Goal: Task Accomplishment & Management: Complete application form

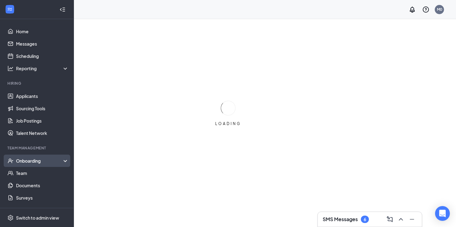
drag, startPoint x: 24, startPoint y: 160, endPoint x: 27, endPoint y: 165, distance: 6.1
click at [24, 160] on div "Onboarding" at bounding box center [39, 161] width 47 height 6
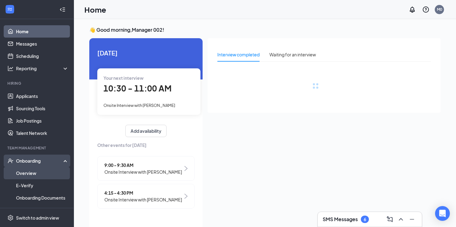
click at [25, 176] on link "Overview" at bounding box center [42, 173] width 53 height 12
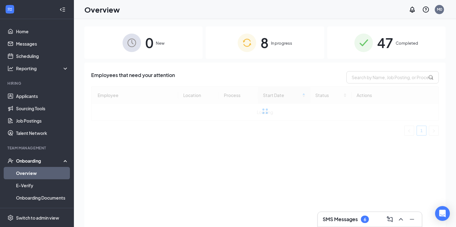
click at [275, 46] on span "In progress" at bounding box center [281, 43] width 21 height 6
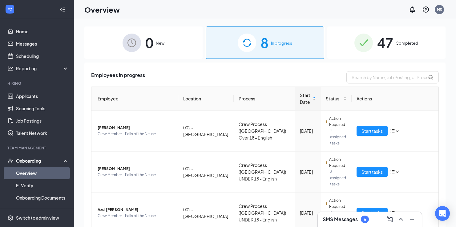
click at [396, 41] on span "Completed" at bounding box center [407, 43] width 22 height 6
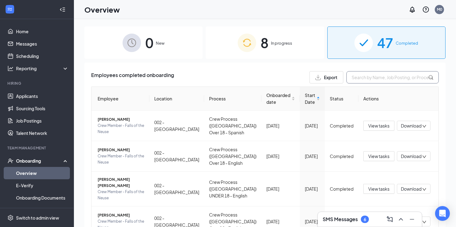
click at [369, 79] on input "text" at bounding box center [393, 77] width 92 height 12
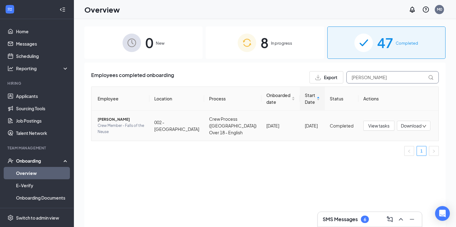
type input "SHANNON"
click at [128, 122] on span "shannon s charlton" at bounding box center [121, 119] width 47 height 6
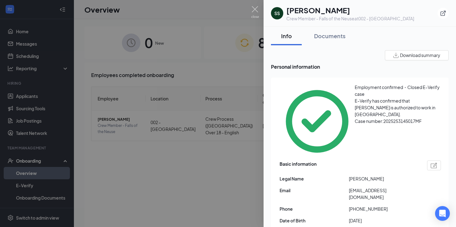
click at [104, 163] on div at bounding box center [228, 113] width 456 height 227
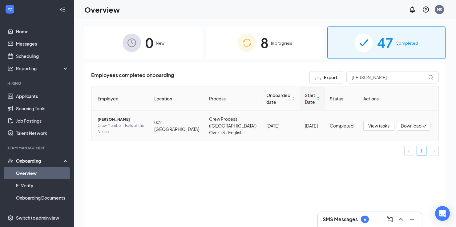
click at [104, 122] on span "shannon s charlton" at bounding box center [121, 119] width 47 height 6
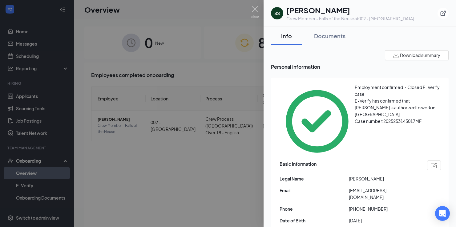
drag, startPoint x: 176, startPoint y: 159, endPoint x: 107, endPoint y: 161, distance: 69.1
click at [175, 158] on div at bounding box center [228, 113] width 456 height 227
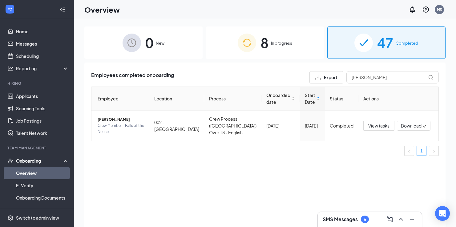
click at [23, 161] on div "Onboarding" at bounding box center [39, 161] width 47 height 6
click at [29, 158] on div "Onboarding" at bounding box center [39, 161] width 47 height 6
click at [28, 173] on link "Overview" at bounding box center [42, 173] width 53 height 12
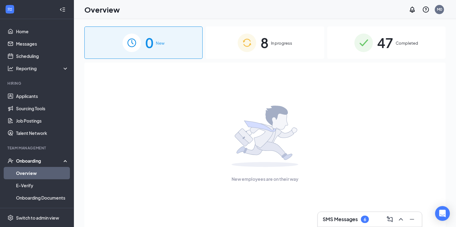
click at [399, 66] on div "New employees are on their way" at bounding box center [265, 144] width 348 height 163
click at [394, 46] on div "47 Completed" at bounding box center [387, 42] width 118 height 32
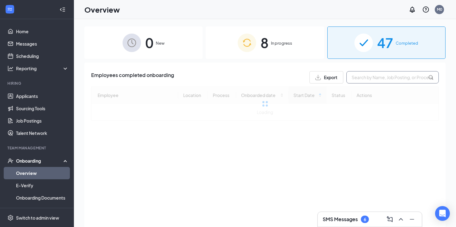
click at [372, 76] on input "text" at bounding box center [393, 77] width 92 height 12
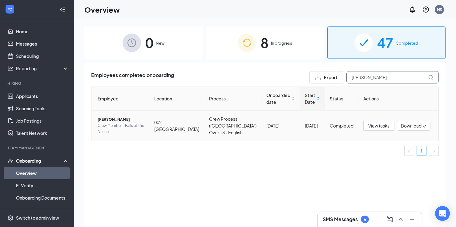
type input "SHANNON"
click at [108, 123] on span "shannon s charlton" at bounding box center [121, 119] width 47 height 6
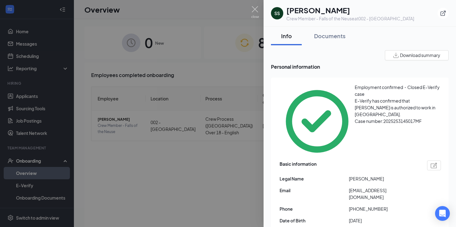
click at [118, 157] on div at bounding box center [228, 113] width 456 height 227
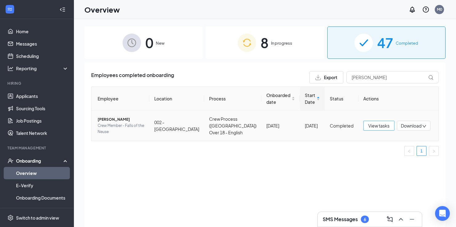
click at [374, 128] on span "View tasks" at bounding box center [379, 125] width 21 height 7
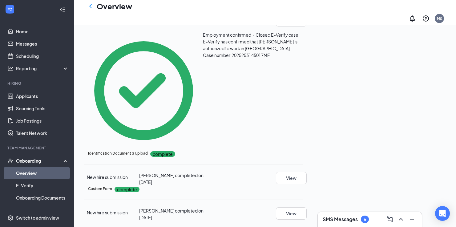
scroll to position [420, 0]
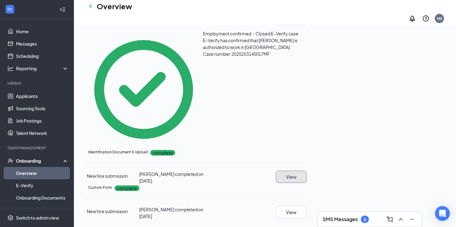
click at [307, 171] on button "View" at bounding box center [291, 177] width 31 height 12
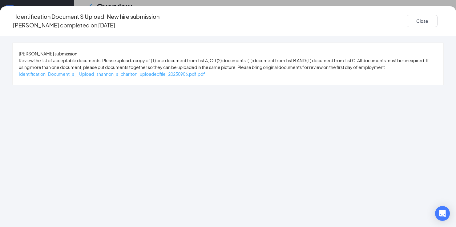
click at [165, 77] on span "Identification_Document_s__Upload_shannon_s_charlton_uploadedfile_20250906.pdf.…" at bounding box center [112, 74] width 186 height 6
click at [407, 22] on button "Close" at bounding box center [422, 21] width 31 height 12
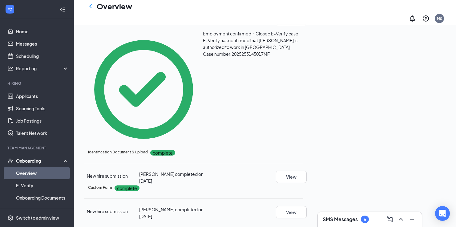
click at [307, 25] on button "View" at bounding box center [291, 19] width 31 height 12
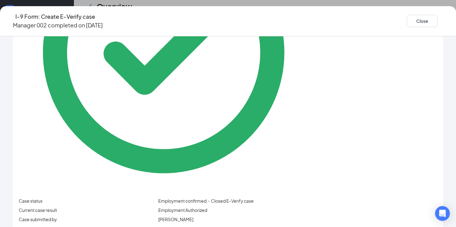
scroll to position [0, 0]
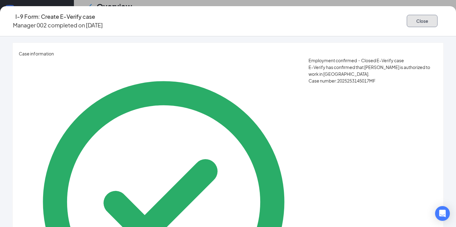
click at [407, 18] on button "Close" at bounding box center [422, 21] width 31 height 12
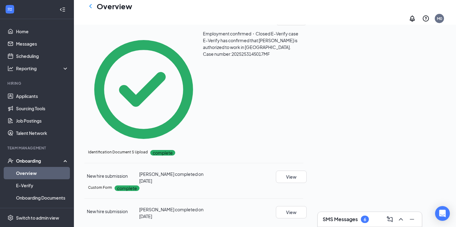
click at [307, 7] on button "View" at bounding box center [291, 0] width 31 height 12
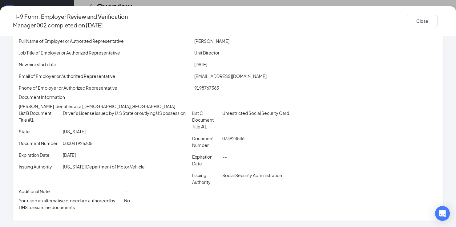
scroll to position [69, 0]
click at [444, 21] on icon "Ellipses" at bounding box center [444, 21] width 0 height 0
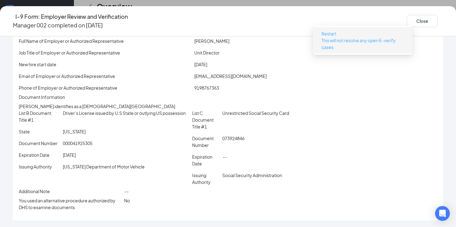
click at [337, 31] on button "Restart This will not resolve any open E-verify cases" at bounding box center [363, 40] width 92 height 23
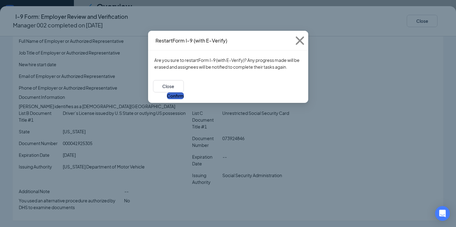
click at [184, 92] on button "Confirm" at bounding box center [175, 95] width 17 height 7
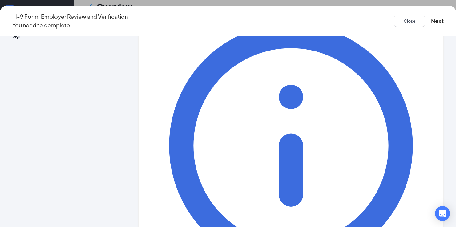
drag, startPoint x: 451, startPoint y: 102, endPoint x: 452, endPoint y: 84, distance: 18.2
click at [452, 84] on div "1 Employer Information 2 Document Information 3 Review 4 Sign Employer Informat…" at bounding box center [228, 131] width 456 height 191
click at [431, 17] on button "Next" at bounding box center [437, 21] width 13 height 9
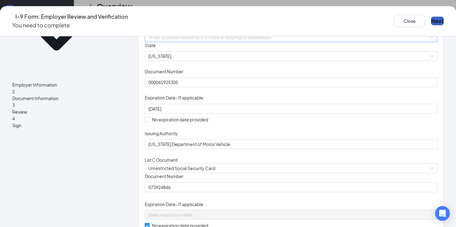
click at [202, 42] on span "Driver’s License issued by U.S State or outlying US possession" at bounding box center [291, 37] width 285 height 9
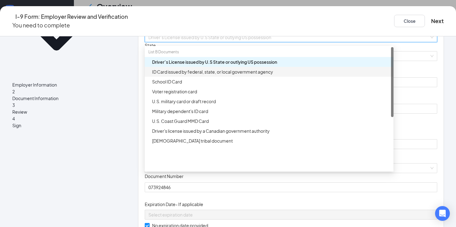
click at [188, 75] on div "ID Card issued by federal, state, or local government agency" at bounding box center [271, 71] width 238 height 7
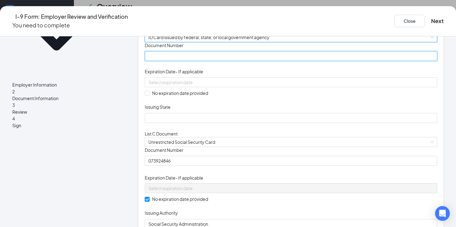
click at [179, 61] on input "Document Number" at bounding box center [291, 56] width 293 height 10
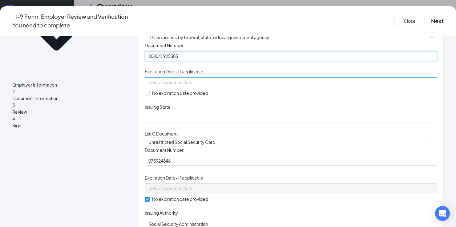
type input "000041925305"
click at [212, 86] on input at bounding box center [291, 82] width 284 height 7
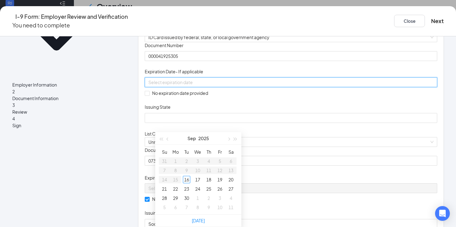
click at [260, 86] on div at bounding box center [291, 82] width 285 height 7
click at [235, 138] on span "button" at bounding box center [235, 139] width 3 height 3
click at [182, 138] on div "Sep 2026" at bounding box center [199, 138] width 54 height 12
click at [168, 139] on span "button" at bounding box center [168, 139] width 3 height 3
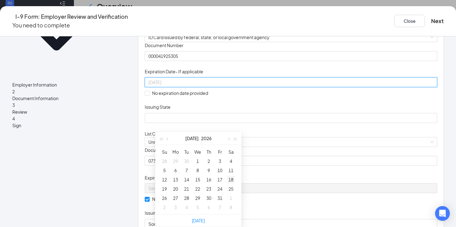
type input "07/18/2026"
click at [231, 179] on div "18" at bounding box center [230, 179] width 7 height 7
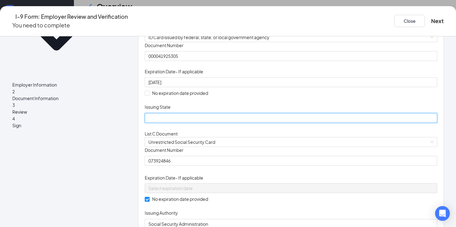
click at [176, 123] on input "Issuing State" at bounding box center [291, 118] width 293 height 10
type input "North Carolina"
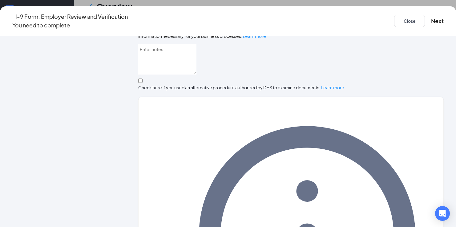
scroll to position [322, 0]
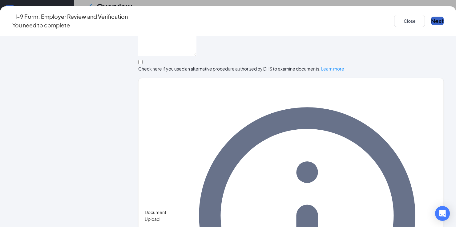
click at [431, 20] on button "Next" at bounding box center [437, 21] width 13 height 9
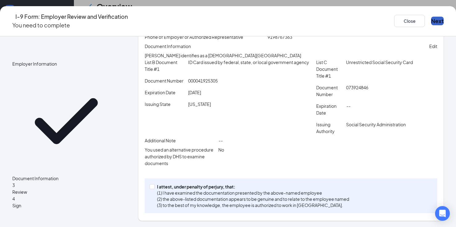
scroll to position [145, 0]
click at [155, 187] on span at bounding box center [152, 186] width 5 height 5
click at [154, 187] on input "I attest, under penalty of perjury, that: (1) I have examined the documentation…" at bounding box center [152, 186] width 4 height 4
checkbox input "true"
click at [431, 17] on button "Next" at bounding box center [437, 21] width 13 height 9
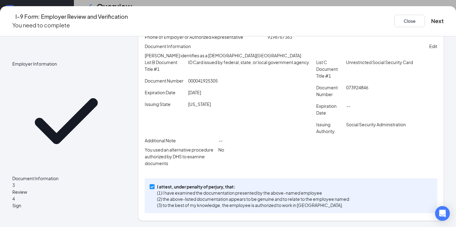
scroll to position [0, 0]
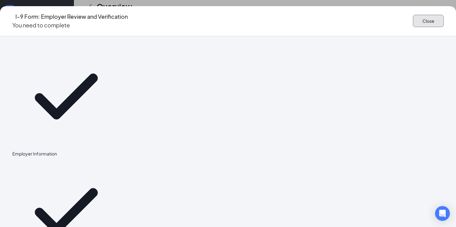
click at [413, 21] on button "Close" at bounding box center [428, 21] width 31 height 12
drag, startPoint x: 429, startPoint y: 20, endPoint x: 362, endPoint y: 30, distance: 67.7
click at [429, 20] on h2 "I-9 Form: Employer Review and Verification You need to complete Close" at bounding box center [228, 21] width 456 height 18
click at [413, 18] on button "Close" at bounding box center [428, 21] width 31 height 12
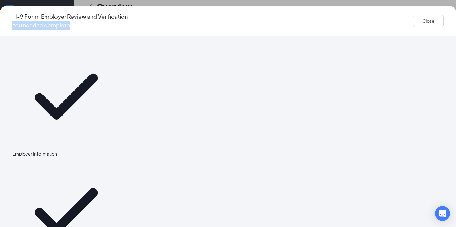
drag, startPoint x: 12, startPoint y: 23, endPoint x: 265, endPoint y: 34, distance: 252.9
click at [184, 27] on div "I-9 Form: Employer Review and Verification You need to complete Close" at bounding box center [228, 21] width 456 height 30
drag, startPoint x: 438, startPoint y: 18, endPoint x: 438, endPoint y: 31, distance: 12.6
click at [438, 31] on div "I-9 Form: Employer Review and Verification You need to complete Close Employer …" at bounding box center [228, 116] width 456 height 221
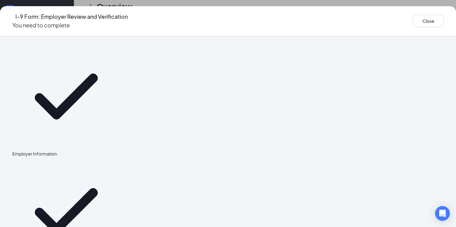
drag, startPoint x: 183, startPoint y: 69, endPoint x: 178, endPoint y: 65, distance: 5.5
click at [182, 68] on div at bounding box center [291, 166] width 306 height 246
click at [68, 23] on p "You need to complete" at bounding box center [70, 25] width 116 height 9
click at [64, 22] on p "You need to complete" at bounding box center [70, 25] width 116 height 9
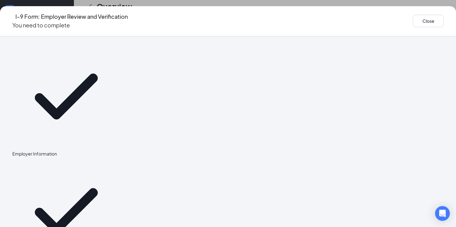
click at [45, 96] on div "Employer Information Document Information Review 4 Sign" at bounding box center [66, 222] width 108 height 358
click at [157, 1] on div "I-9 Form: Employer Review and Verification You need to complete Close Employer …" at bounding box center [228, 113] width 456 height 227
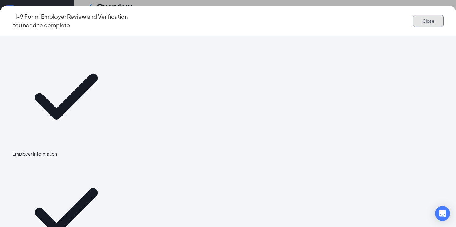
click at [413, 16] on button "Close" at bounding box center [428, 21] width 31 height 12
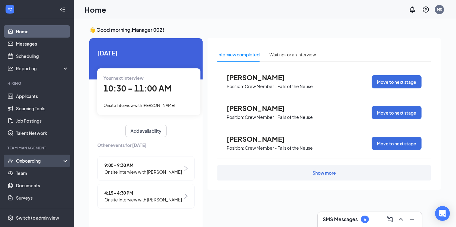
click at [39, 164] on div "Onboarding" at bounding box center [39, 161] width 47 height 6
click at [34, 171] on link "Overview" at bounding box center [42, 173] width 53 height 12
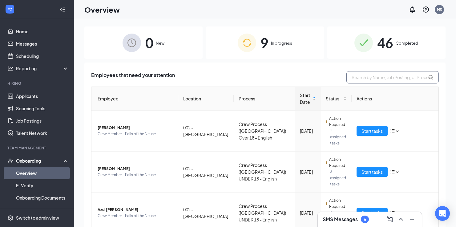
click at [376, 79] on input "text" at bounding box center [393, 77] width 92 height 12
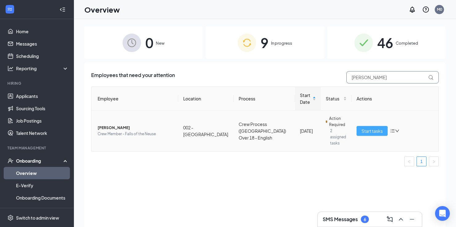
type input "[PERSON_NAME]"
click at [362, 128] on span "Start tasks" at bounding box center [372, 131] width 21 height 7
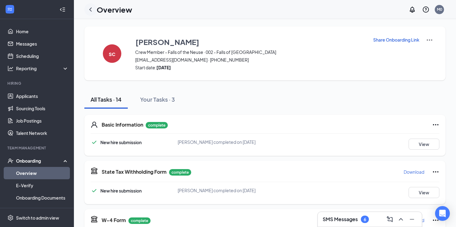
click at [91, 11] on icon "ChevronLeft" at bounding box center [90, 9] width 7 height 7
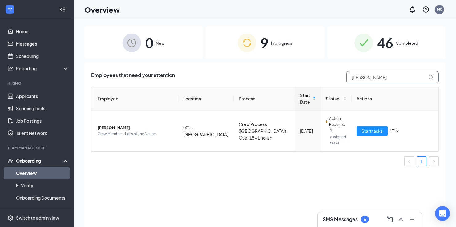
drag, startPoint x: 380, startPoint y: 77, endPoint x: 338, endPoint y: 78, distance: 41.9
click at [338, 78] on div "Employees that need your attention SHANNON" at bounding box center [265, 77] width 348 height 12
type input "DAVIONNE"
click at [377, 128] on span "Start tasks" at bounding box center [372, 131] width 21 height 7
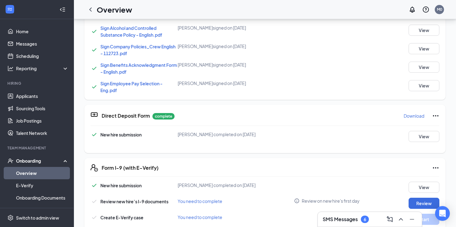
scroll to position [381, 0]
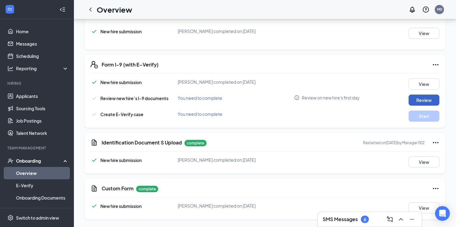
click at [425, 100] on button "Review" at bounding box center [424, 100] width 31 height 11
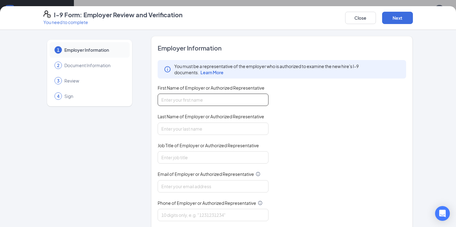
click at [202, 97] on input "First Name of Employer or Authorized Representative" at bounding box center [213, 100] width 111 height 12
type input "YVONNE"
type input "BULLOCK"
type input "DOL@BOJANGLESRDU.COM"
type input "9198767363"
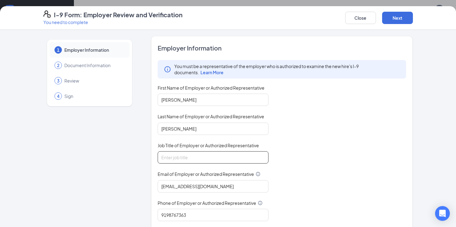
click at [196, 155] on input "Job Title of Employer or Authorized Representative" at bounding box center [213, 157] width 111 height 12
type input "Unit Director"
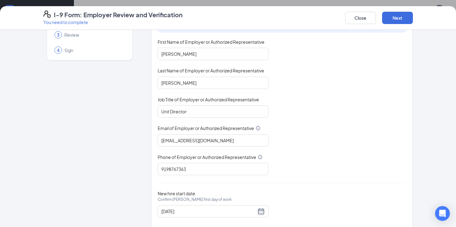
scroll to position [58, 0]
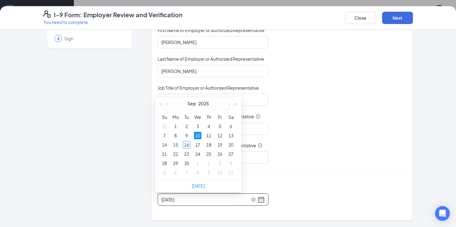
click at [169, 201] on input "09/10/2025" at bounding box center [208, 199] width 95 height 7
type input "09/16/2025"
click at [185, 147] on div "16" at bounding box center [186, 144] width 7 height 7
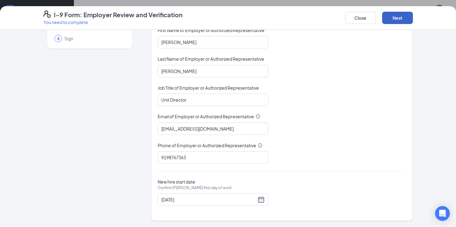
click at [393, 15] on button "Next" at bounding box center [397, 18] width 31 height 12
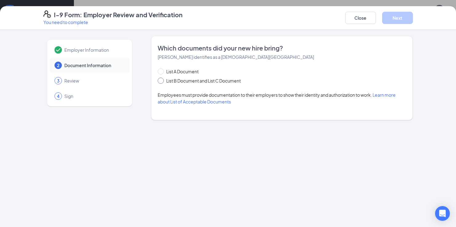
click at [164, 81] on span at bounding box center [161, 81] width 6 height 6
click at [162, 81] on input "List B Document and List C Document" at bounding box center [160, 80] width 4 height 4
radio input "true"
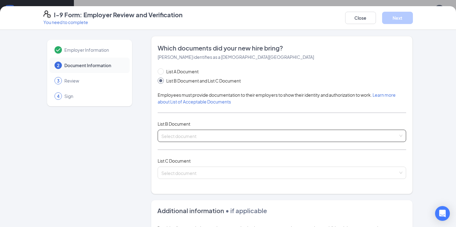
click at [174, 137] on div "Select document List B Documents Driver’s License issued by U.S State or outlyi…" at bounding box center [282, 136] width 249 height 12
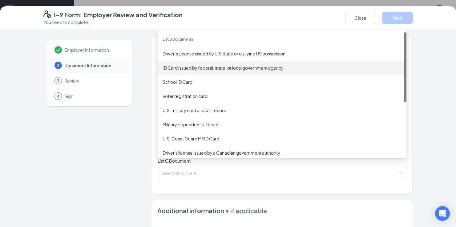
click at [183, 66] on div "ID Card issued by federal, state, or local government agency" at bounding box center [282, 67] width 239 height 7
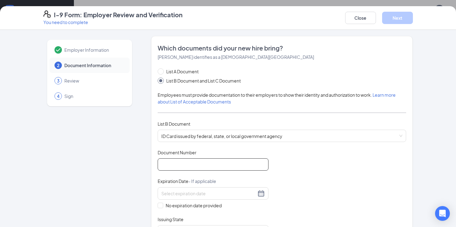
click at [169, 161] on input "Document Number" at bounding box center [213, 164] width 111 height 12
type input "000048442015"
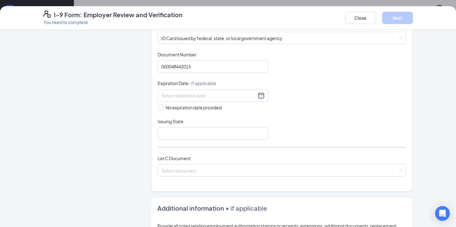
scroll to position [102, 0]
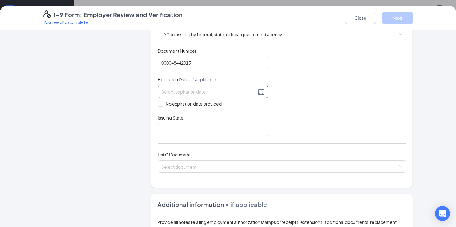
click at [262, 94] on div at bounding box center [213, 91] width 104 height 7
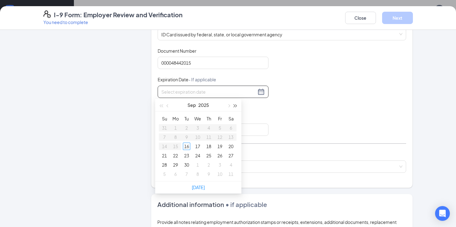
click at [235, 105] on span "button" at bounding box center [235, 105] width 3 height 3
click at [169, 107] on span "button" at bounding box center [168, 105] width 3 height 3
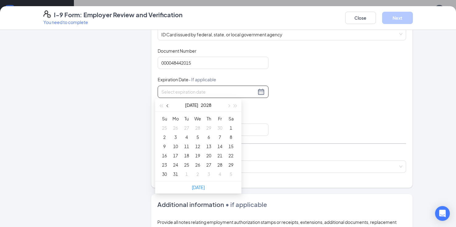
click at [169, 107] on span "button" at bounding box center [168, 105] width 3 height 3
type input "06/30/2028"
click at [219, 164] on div "30" at bounding box center [219, 164] width 7 height 7
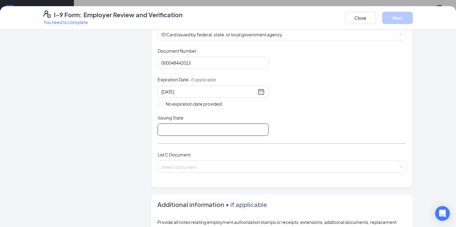
click at [168, 127] on input "Issuing State" at bounding box center [213, 130] width 111 height 12
type input "North Carolina"
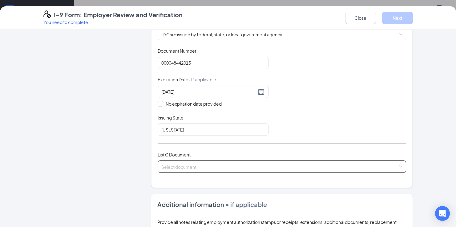
click at [180, 169] on input "search" at bounding box center [279, 165] width 237 height 9
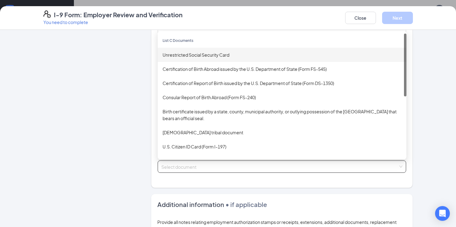
click at [180, 55] on div "Unrestricted Social Security Card" at bounding box center [282, 54] width 239 height 7
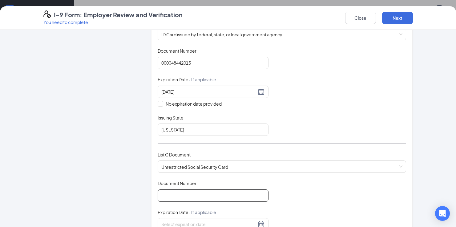
click at [182, 190] on input "Document Number" at bounding box center [213, 195] width 111 height 12
type input "681036719"
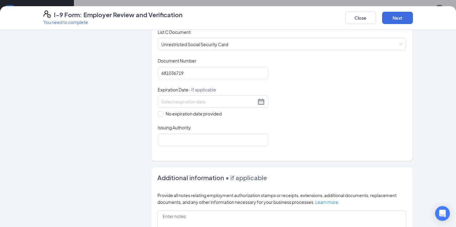
scroll to position [229, 0]
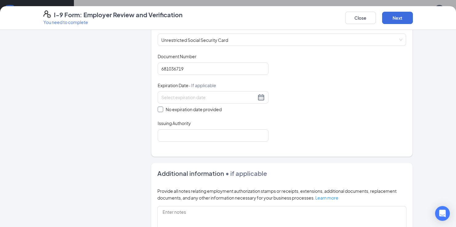
click at [158, 108] on input "No expiration date provided" at bounding box center [160, 109] width 4 height 4
checkbox input "true"
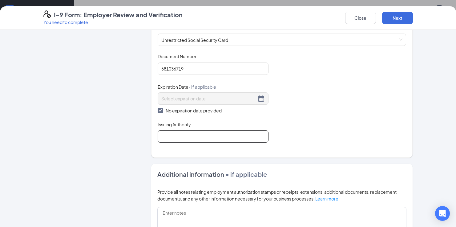
click at [186, 138] on input "Issuing Authority" at bounding box center [213, 136] width 111 height 12
type input "Social Security Administration"
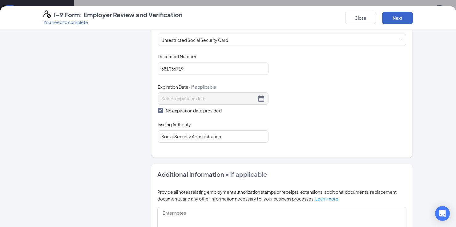
click at [402, 18] on button "Next" at bounding box center [397, 18] width 31 height 12
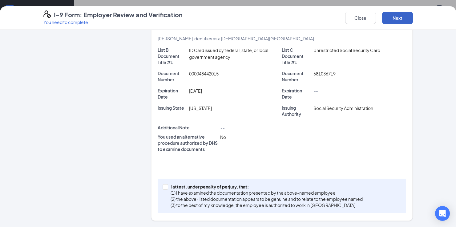
scroll to position [145, 0]
click at [163, 188] on input "I attest, under penalty of perjury, that: (1) I have examined the documentation…" at bounding box center [165, 186] width 4 height 4
checkbox input "true"
click at [395, 15] on button "Next" at bounding box center [397, 18] width 31 height 12
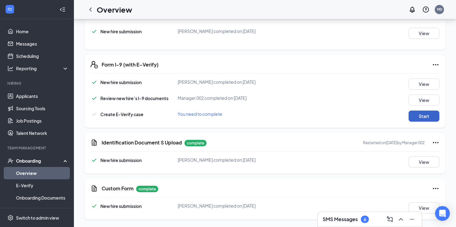
click at [424, 116] on button "Start" at bounding box center [424, 116] width 31 height 11
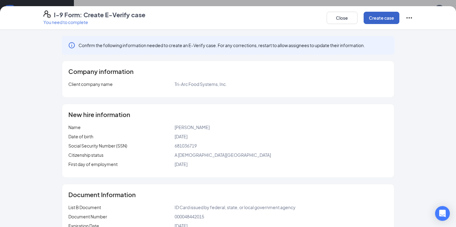
click at [372, 18] on button "Create case" at bounding box center [382, 18] width 36 height 12
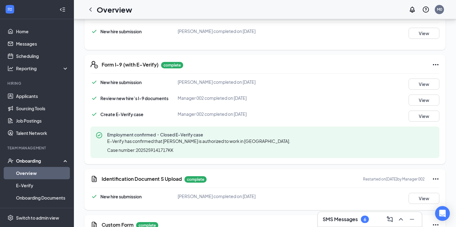
click at [27, 174] on link "Overview" at bounding box center [42, 173] width 53 height 12
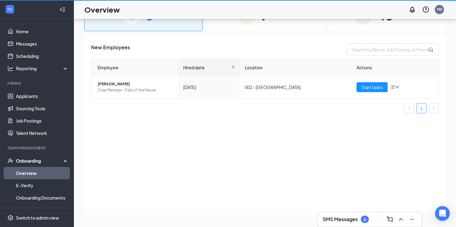
scroll to position [28, 0]
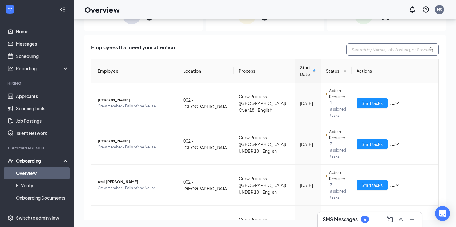
click at [391, 49] on input "text" at bounding box center [393, 49] width 92 height 12
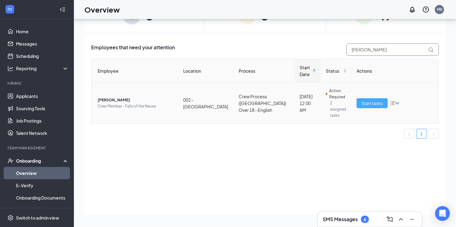
type input "NAOMI"
click at [373, 100] on span "Start tasks" at bounding box center [372, 103] width 21 height 7
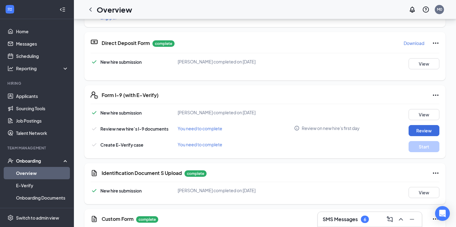
scroll to position [381, 0]
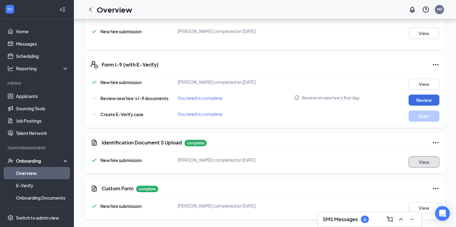
click at [422, 161] on button "View" at bounding box center [424, 162] width 31 height 11
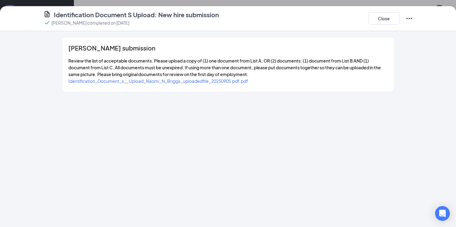
click at [198, 80] on span "Identification_Document_s__Upload_Naomi_N_Briggs_uploadedfile_20250905.pdf.pdf" at bounding box center [158, 81] width 180 height 6
click at [377, 19] on button "Close" at bounding box center [384, 18] width 31 height 12
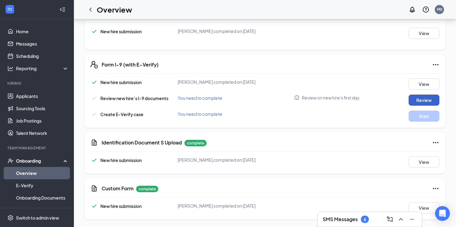
click at [424, 99] on button "Review" at bounding box center [424, 100] width 31 height 11
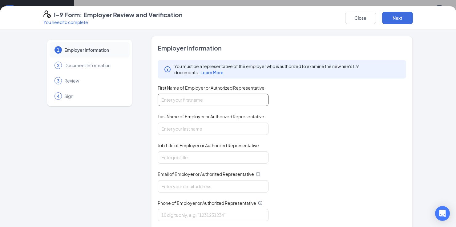
click at [184, 95] on input "First Name of Employer or Authorized Representative" at bounding box center [213, 100] width 111 height 12
type input "YVONNE"
type input "BULLOCK"
type input "DOL@BOJANGLESRDU.COM"
type input "9198767363"
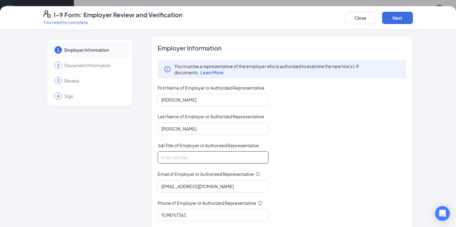
click at [179, 158] on input "Job Title of Employer or Authorized Representative" at bounding box center [213, 157] width 111 height 12
type input "Unit Director"
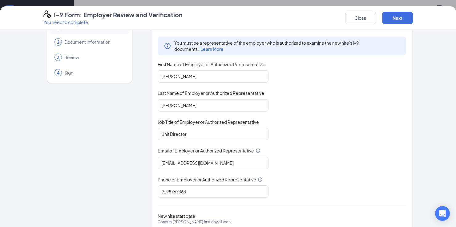
scroll to position [58, 0]
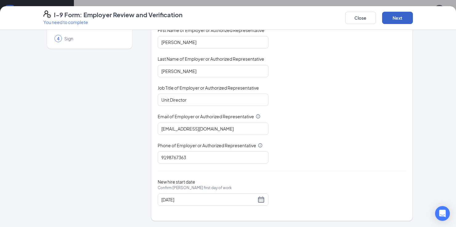
click at [393, 14] on button "Next" at bounding box center [397, 18] width 31 height 12
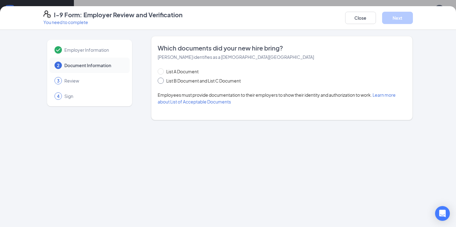
click at [204, 79] on span "List B Document and List C Document" at bounding box center [203, 80] width 79 height 7
click at [162, 79] on input "List B Document and List C Document" at bounding box center [160, 80] width 4 height 4
radio input "true"
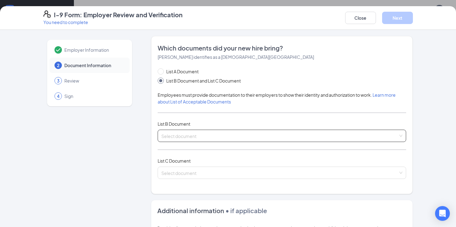
click at [186, 141] on span at bounding box center [279, 136] width 237 height 12
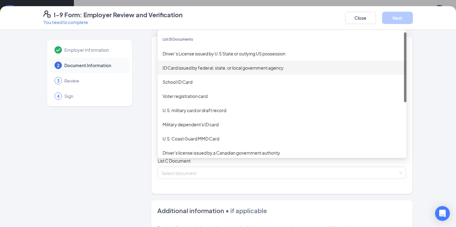
click at [179, 68] on div "ID Card issued by federal, state, or local government agency" at bounding box center [282, 67] width 239 height 7
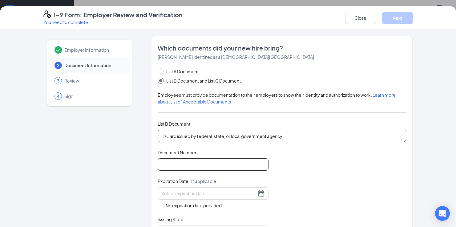
click at [175, 158] on div "Document Number" at bounding box center [213, 159] width 111 height 21
click at [176, 163] on input "Document Number" at bounding box center [213, 164] width 111 height 12
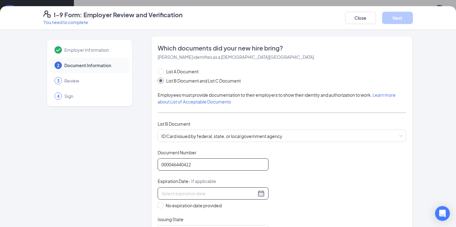
type input "000046440412"
click at [177, 191] on input at bounding box center [208, 193] width 95 height 7
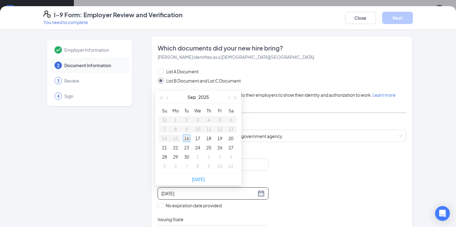
type input "09/16/2025"
type input "10/10/2025"
type input "09/19/2025"
click at [234, 97] on span "button" at bounding box center [235, 97] width 3 height 3
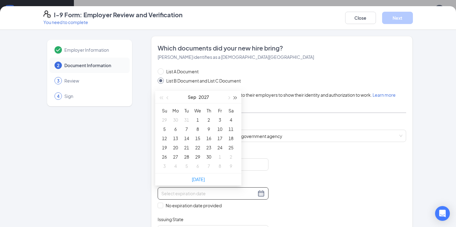
click at [234, 97] on span "button" at bounding box center [235, 97] width 3 height 3
click at [168, 97] on span "button" at bounding box center [168, 97] width 3 height 3
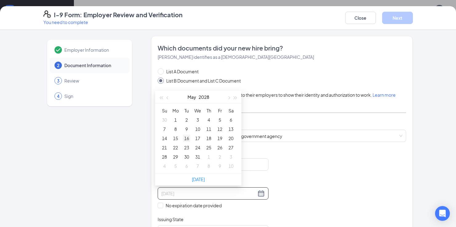
type input "05/16/2028"
click at [187, 139] on div "16" at bounding box center [186, 138] width 7 height 7
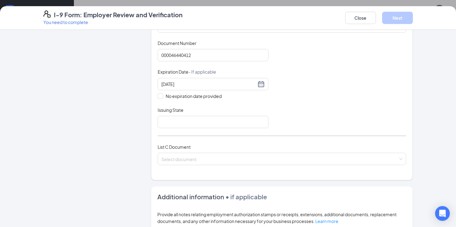
scroll to position [118, 0]
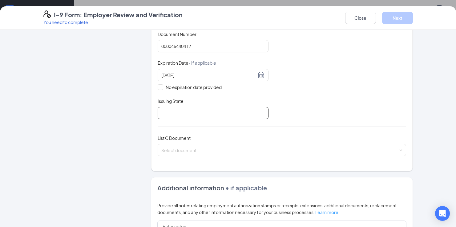
click at [172, 114] on input "Issuing State" at bounding box center [213, 113] width 111 height 12
type input "North Carolina"
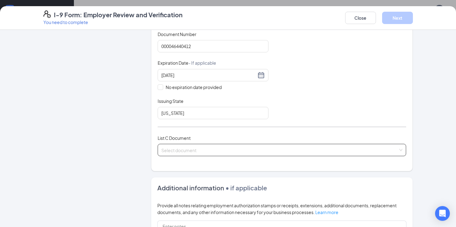
click at [178, 150] on input "search" at bounding box center [279, 148] width 237 height 9
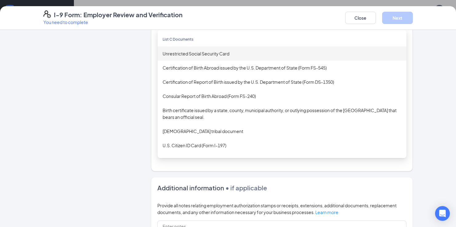
click at [194, 53] on div "Unrestricted Social Security Card" at bounding box center [282, 53] width 239 height 7
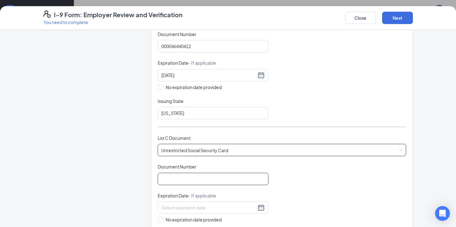
click at [172, 177] on input "Document Number" at bounding box center [213, 179] width 111 height 12
type input "689071913"
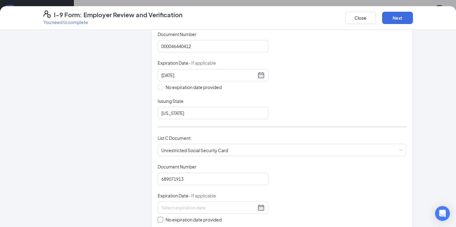
click at [158, 219] on input "No expiration date provided" at bounding box center [160, 219] width 4 height 4
checkbox input "true"
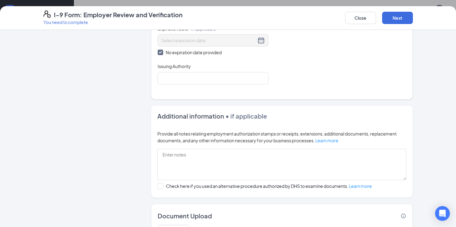
scroll to position [281, 0]
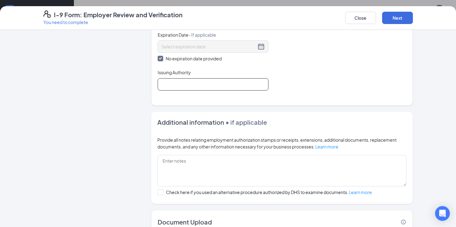
drag, startPoint x: 188, startPoint y: 81, endPoint x: 191, endPoint y: 84, distance: 5.0
click at [188, 81] on input "Issuing Authority" at bounding box center [213, 84] width 111 height 12
type input "Social Security Administration"
click at [398, 18] on button "Next" at bounding box center [397, 18] width 31 height 12
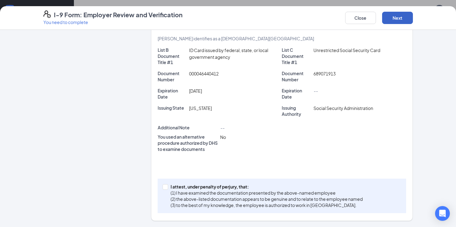
scroll to position [145, 0]
click at [164, 187] on input "I attest, under penalty of perjury, that: (1) I have examined the documentation…" at bounding box center [165, 186] width 4 height 4
checkbox input "true"
click at [393, 21] on button "Next" at bounding box center [397, 18] width 31 height 12
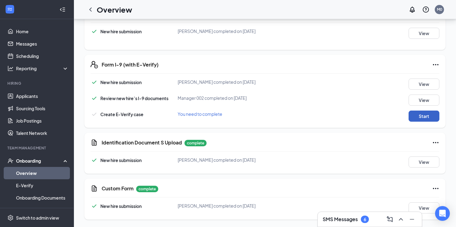
click at [431, 116] on button "Start" at bounding box center [424, 116] width 31 height 11
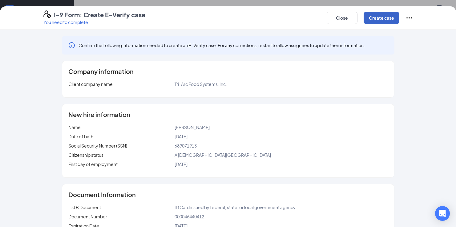
click at [376, 19] on button "Create case" at bounding box center [382, 18] width 36 height 12
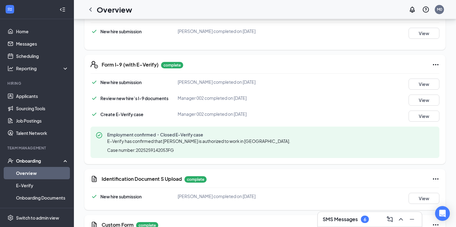
click at [26, 162] on div "Onboarding" at bounding box center [39, 161] width 47 height 6
click at [34, 163] on div "Onboarding" at bounding box center [39, 161] width 47 height 6
click at [34, 171] on link "Overview" at bounding box center [42, 173] width 53 height 12
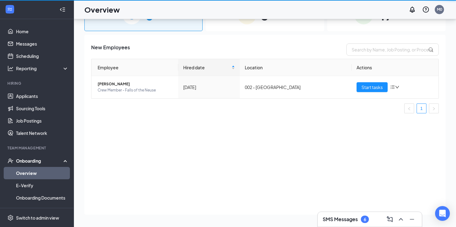
scroll to position [28, 0]
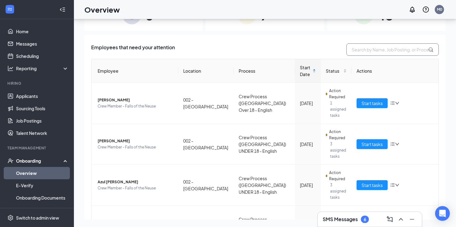
click at [378, 51] on input "text" at bounding box center [393, 49] width 92 height 12
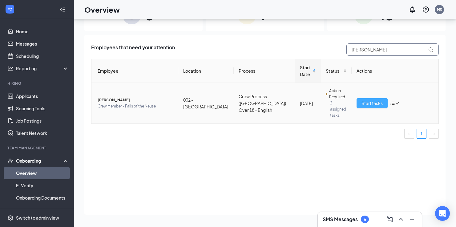
type input "SHANNON"
click at [369, 103] on span "Start tasks" at bounding box center [372, 103] width 21 height 7
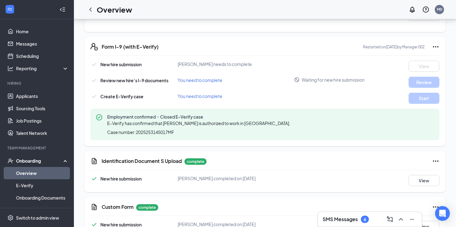
scroll to position [240, 0]
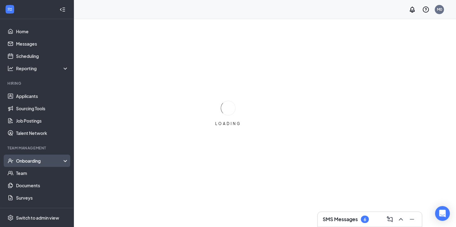
click at [42, 161] on div "Onboarding" at bounding box center [39, 161] width 47 height 6
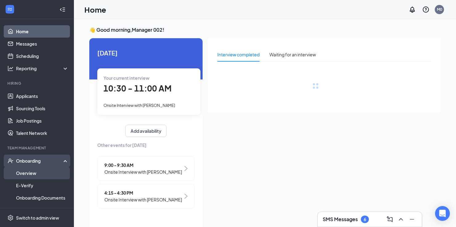
click at [32, 173] on link "Overview" at bounding box center [42, 173] width 53 height 12
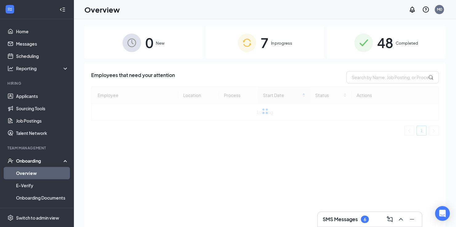
click at [406, 44] on span "Completed" at bounding box center [407, 43] width 22 height 6
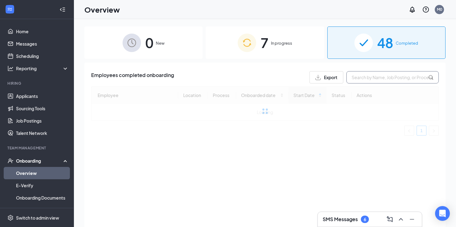
click at [376, 80] on input "text" at bounding box center [393, 77] width 92 height 12
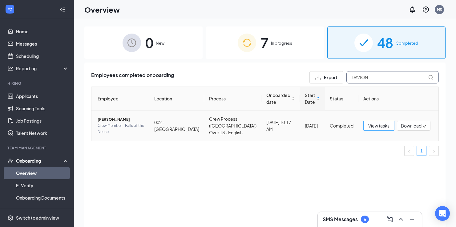
type input "DAVION"
click at [370, 125] on span "View tasks" at bounding box center [379, 125] width 21 height 7
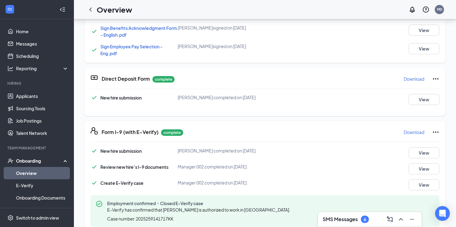
scroll to position [304, 0]
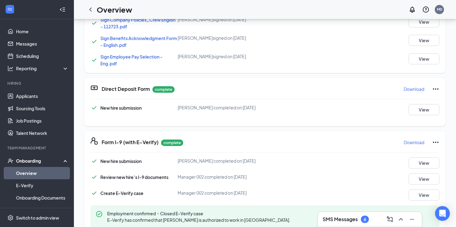
click at [432, 89] on icon "Ellipses" at bounding box center [435, 88] width 7 height 7
click at [421, 104] on span "Restart" at bounding box center [419, 102] width 15 height 6
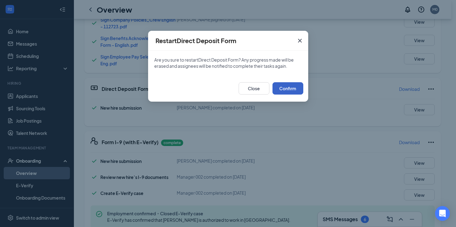
click at [292, 90] on button "Confirm" at bounding box center [288, 88] width 31 height 12
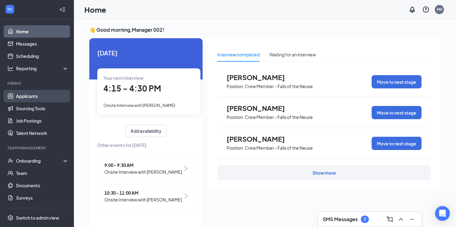
click at [28, 99] on link "Applicants" at bounding box center [42, 96] width 53 height 12
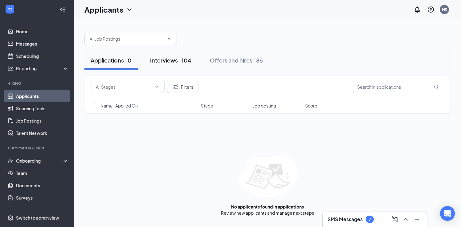
click at [161, 63] on div "Interviews · 104" at bounding box center [170, 60] width 41 height 8
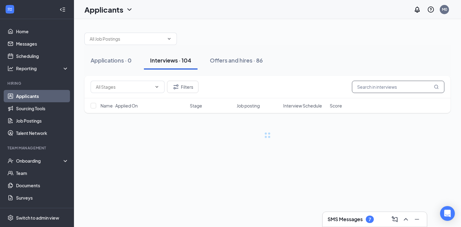
click at [396, 90] on input "text" at bounding box center [398, 87] width 92 height 12
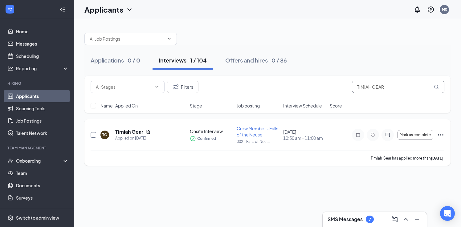
type input "TIMIAH GEAR"
click at [95, 136] on input "checkbox" at bounding box center [94, 135] width 6 height 6
checkbox input "true"
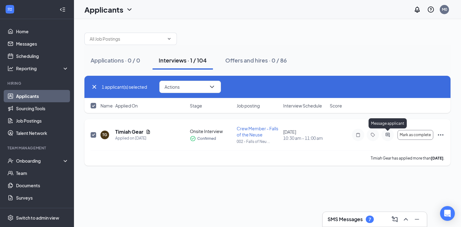
click at [387, 135] on icon "ActiveChat" at bounding box center [387, 134] width 7 height 5
checkbox input "false"
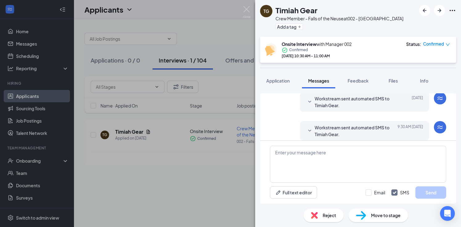
scroll to position [133, 0]
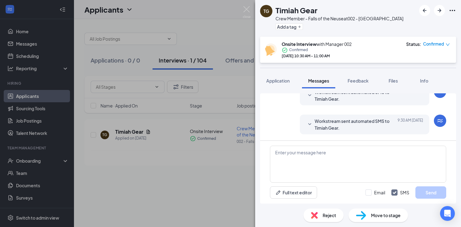
click at [204, 163] on div "TG Timiah Gear Crew Member - Falls of the Neuse at 002 - Falls of Neuse Add a t…" at bounding box center [230, 113] width 461 height 227
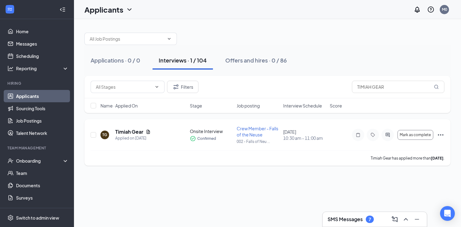
click at [440, 134] on icon "Ellipses" at bounding box center [440, 134] width 7 height 7
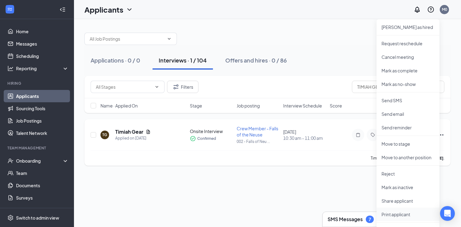
click at [398, 213] on p "Print applicant" at bounding box center [407, 214] width 53 height 6
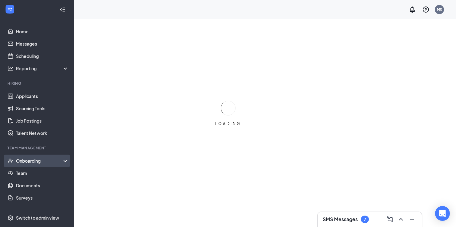
click at [26, 162] on div "Onboarding" at bounding box center [39, 161] width 47 height 6
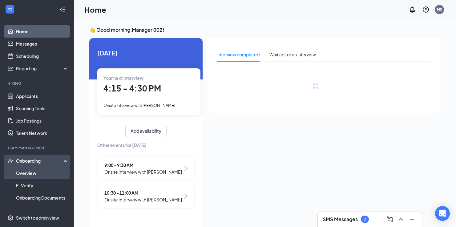
click at [33, 172] on link "Overview" at bounding box center [42, 173] width 53 height 12
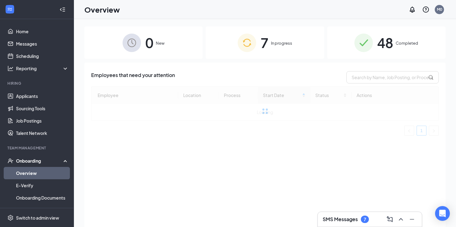
click at [413, 42] on span "Completed" at bounding box center [407, 43] width 22 height 6
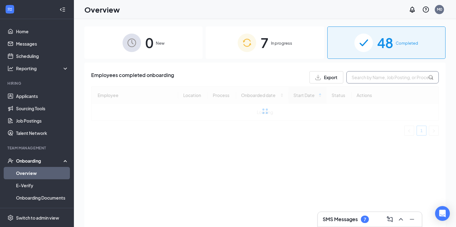
click at [366, 80] on input "text" at bounding box center [393, 77] width 92 height 12
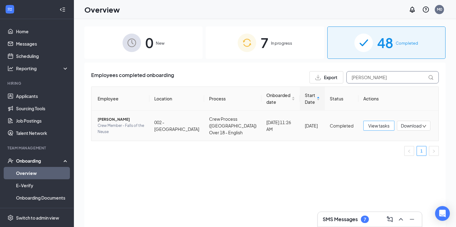
type input "DAVIO"
click at [377, 127] on span "View tasks" at bounding box center [379, 125] width 21 height 7
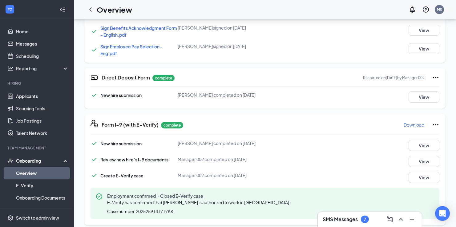
scroll to position [324, 0]
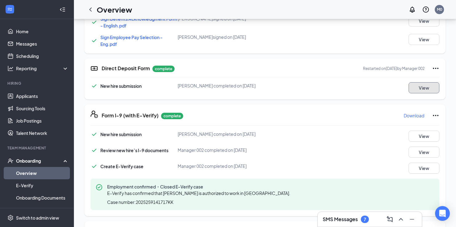
click at [426, 90] on button "View" at bounding box center [424, 87] width 31 height 11
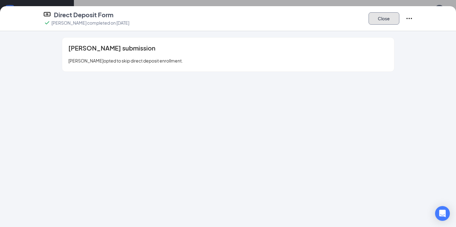
click at [383, 20] on button "Close" at bounding box center [384, 18] width 31 height 12
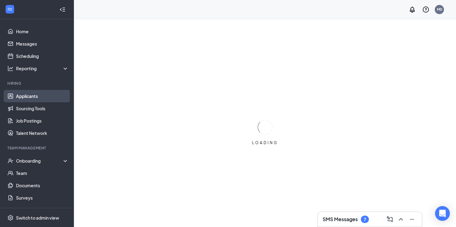
click at [21, 97] on link "Applicants" at bounding box center [42, 96] width 53 height 12
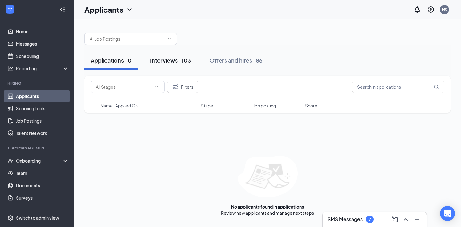
click at [170, 59] on div "Interviews · 103" at bounding box center [170, 60] width 41 height 8
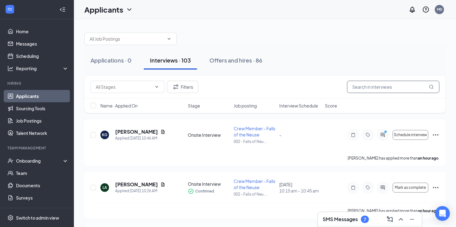
click at [366, 86] on input "text" at bounding box center [393, 87] width 92 height 12
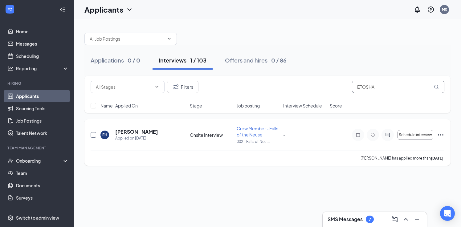
type input "ETOSHA"
click at [92, 135] on input "checkbox" at bounding box center [94, 135] width 6 height 6
checkbox input "true"
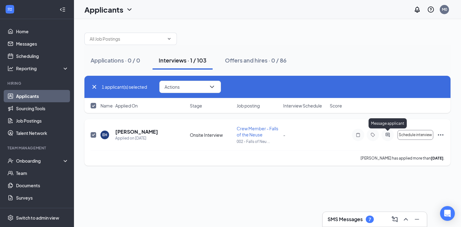
click at [388, 135] on icon "ActiveChat" at bounding box center [387, 135] width 4 height 4
checkbox input "false"
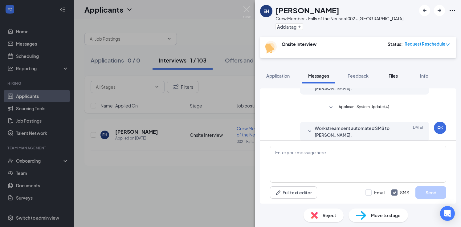
scroll to position [137, 0]
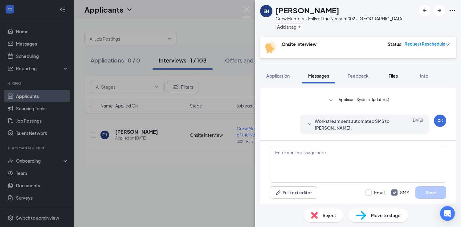
click at [395, 77] on span "Files" at bounding box center [393, 76] width 9 height 6
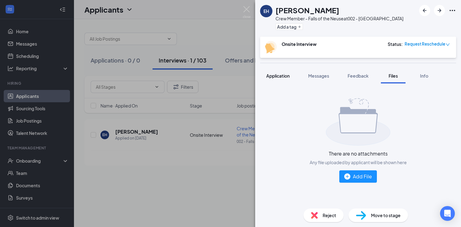
click at [277, 77] on span "Application" at bounding box center [277, 76] width 23 height 6
